Goal: Transaction & Acquisition: Book appointment/travel/reservation

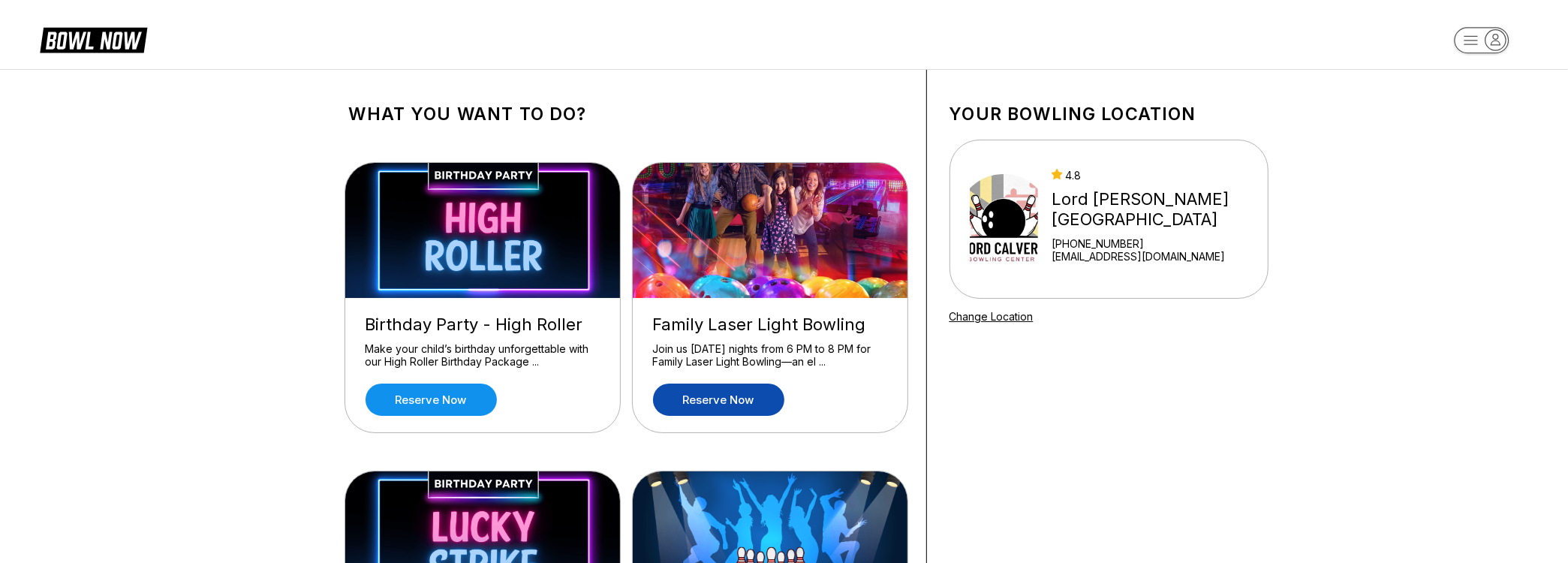
click at [762, 396] on link "Reserve now" at bounding box center [719, 399] width 131 height 33
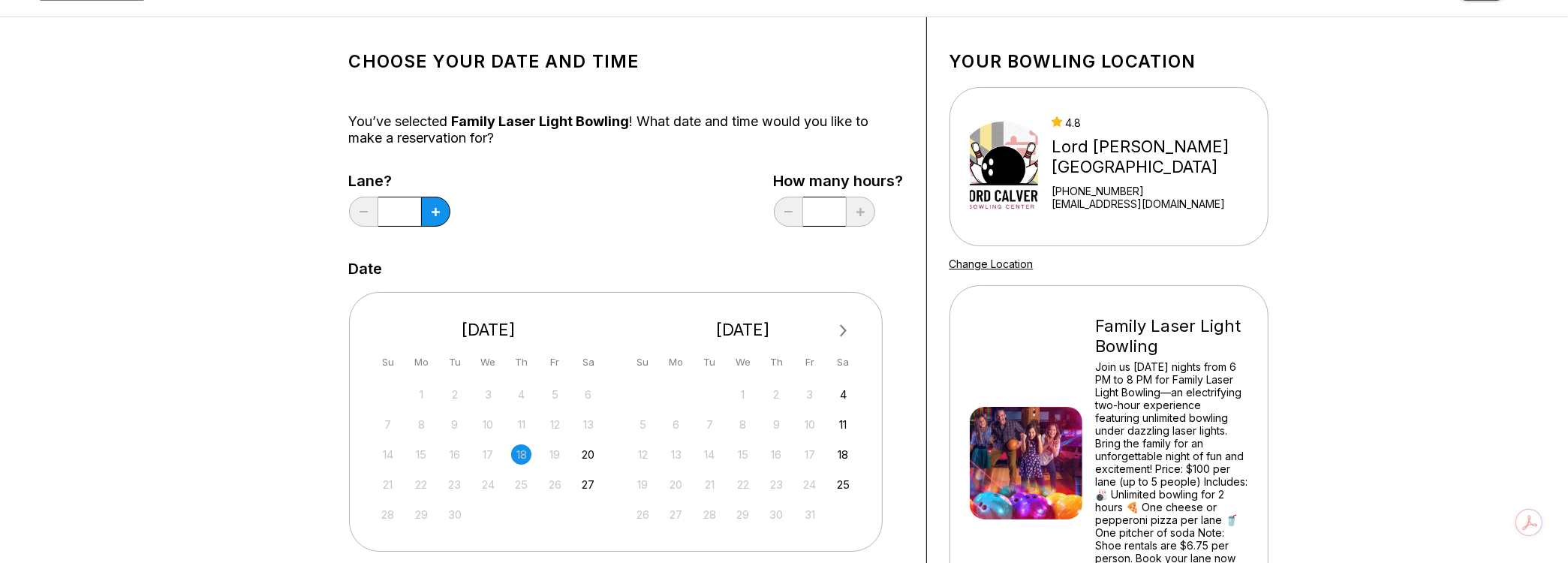
scroll to position [75, 0]
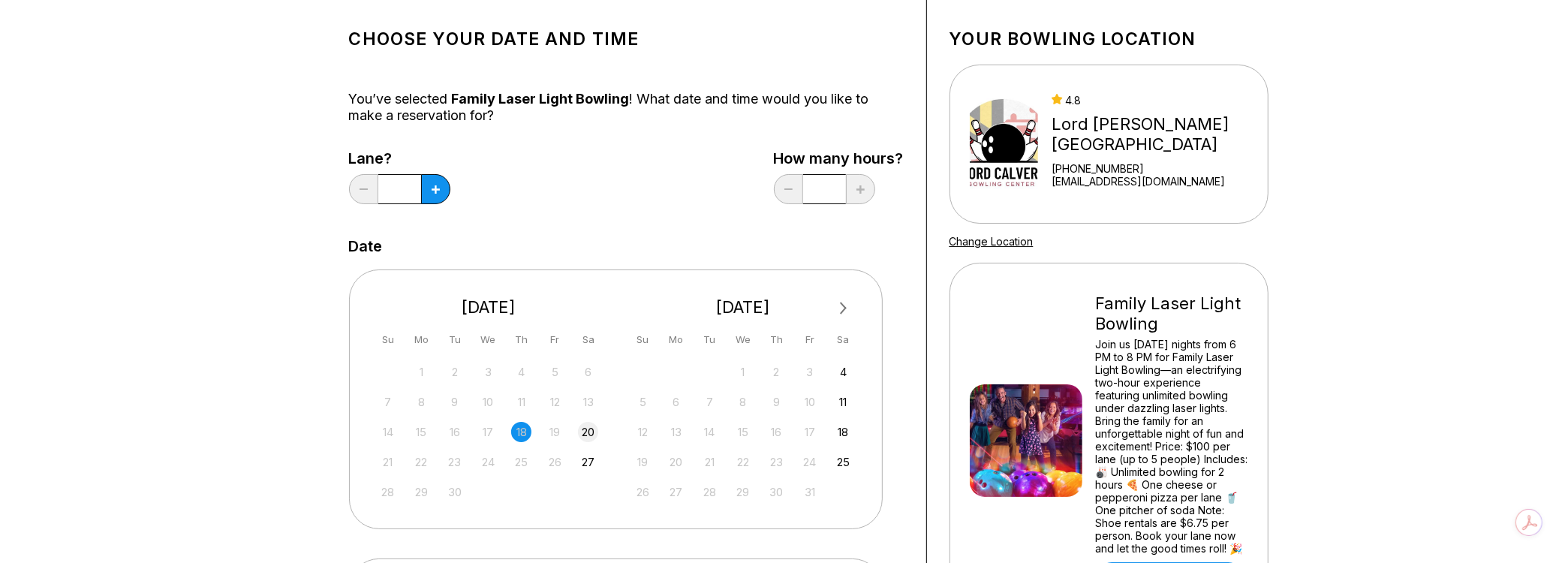
click at [585, 429] on div "20" at bounding box center [587, 431] width 20 height 20
click at [443, 193] on button at bounding box center [436, 190] width 29 height 30
type input "*"
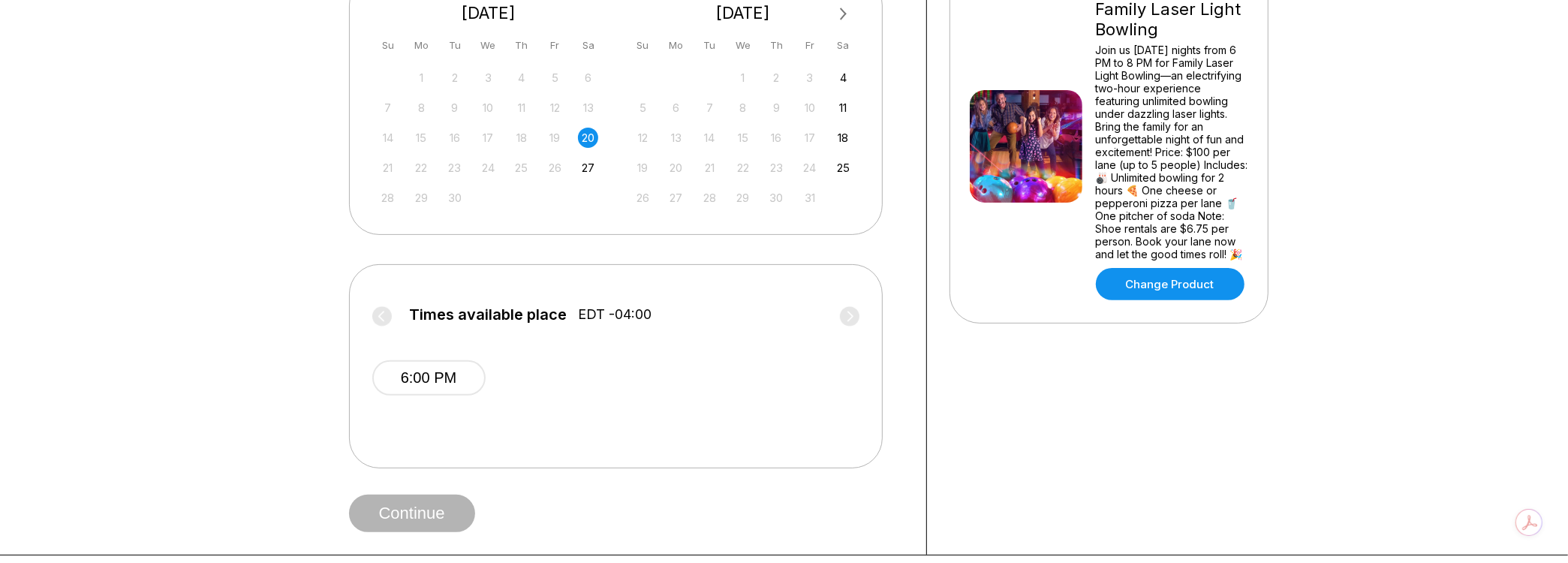
scroll to position [450, 0]
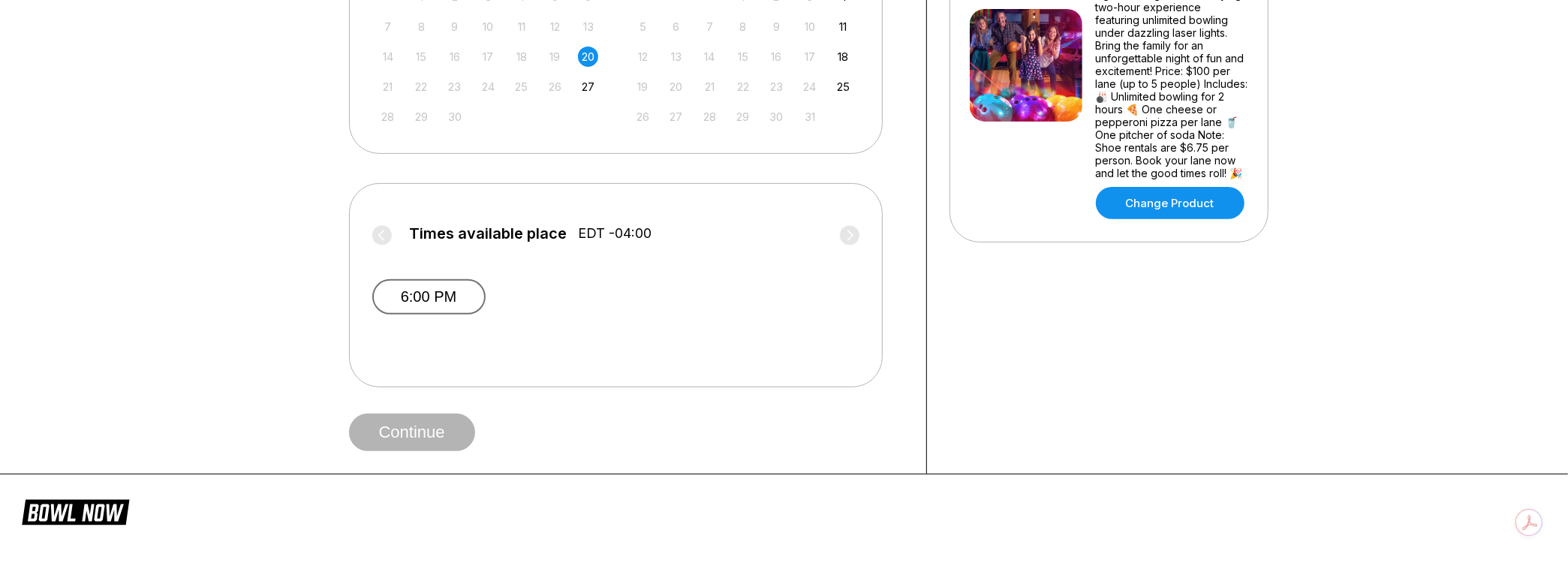
click at [406, 297] on button "6:00 PM" at bounding box center [429, 296] width 113 height 35
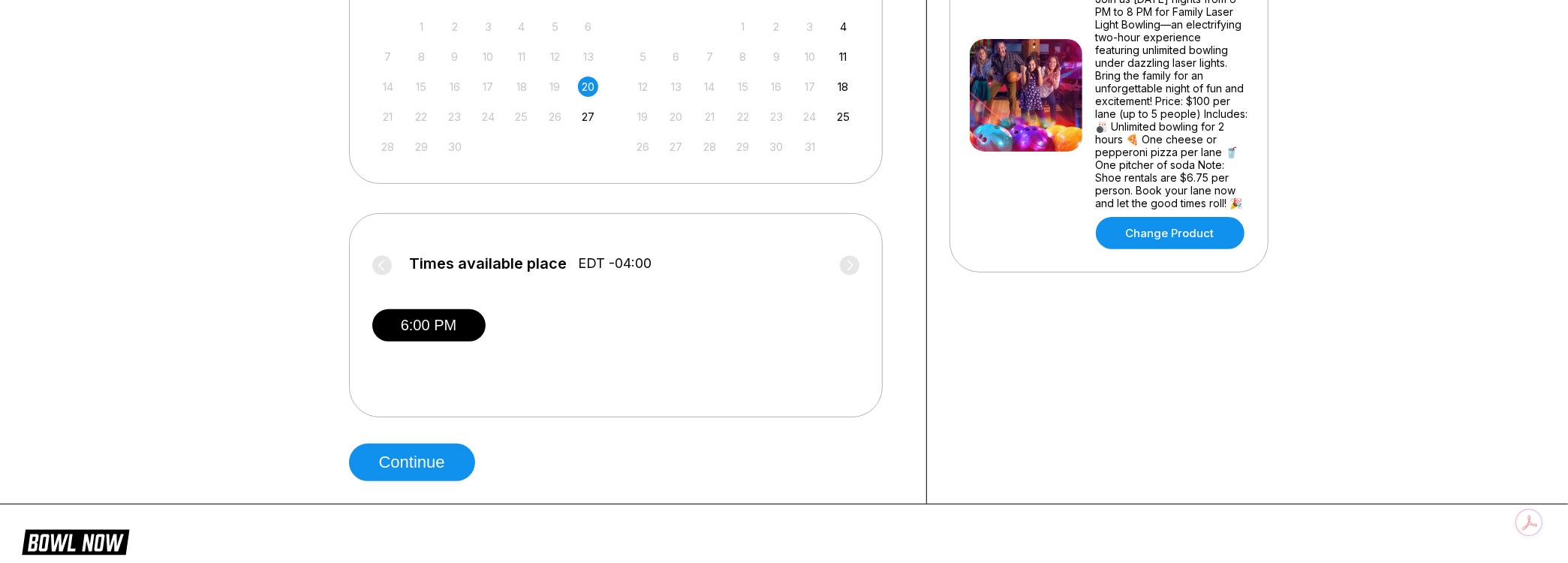
scroll to position [300, 0]
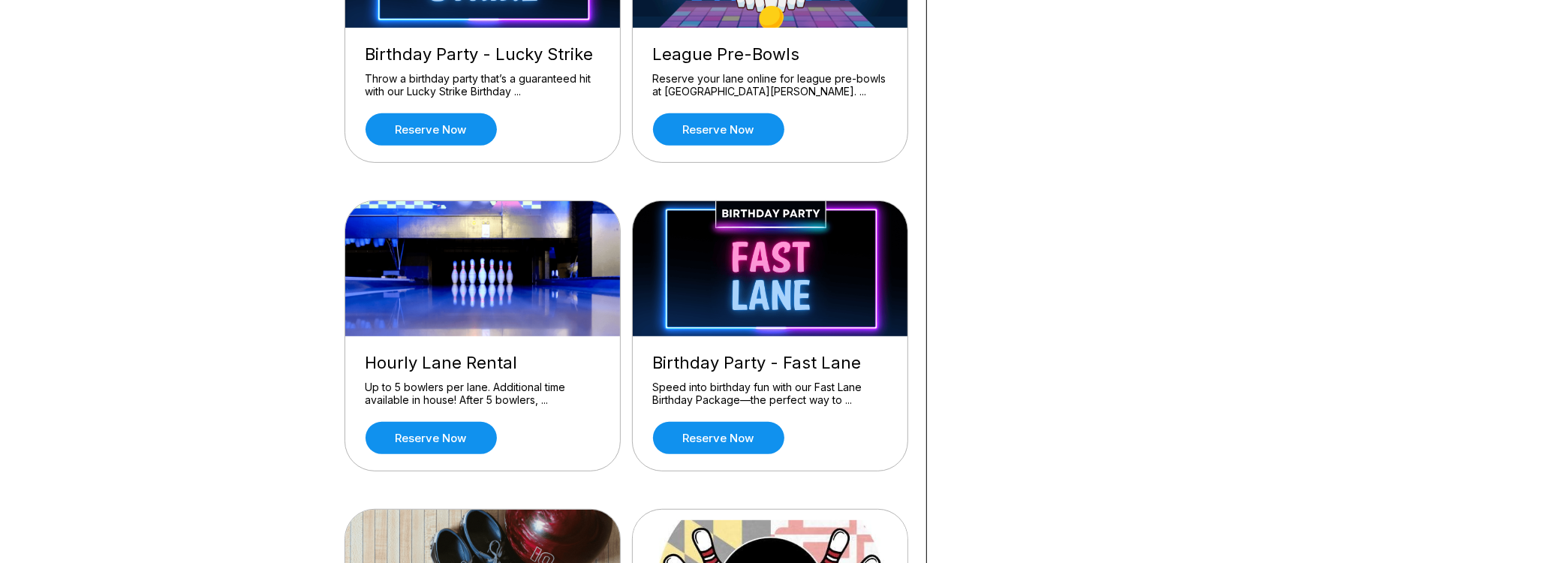
scroll to position [600, 0]
